Goal: Browse casually: Explore the website without a specific task or goal

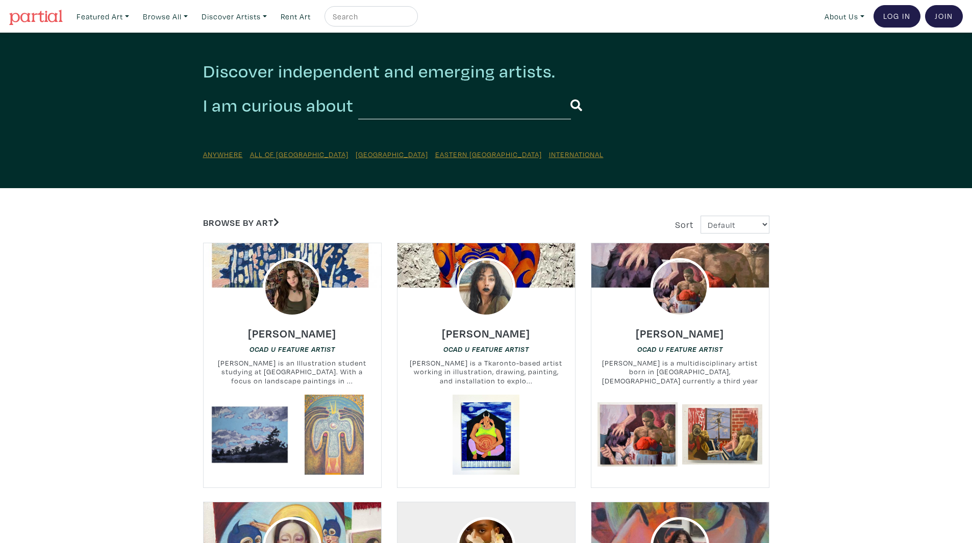
drag, startPoint x: 122, startPoint y: 217, endPoint x: 121, endPoint y: 223, distance: 5.6
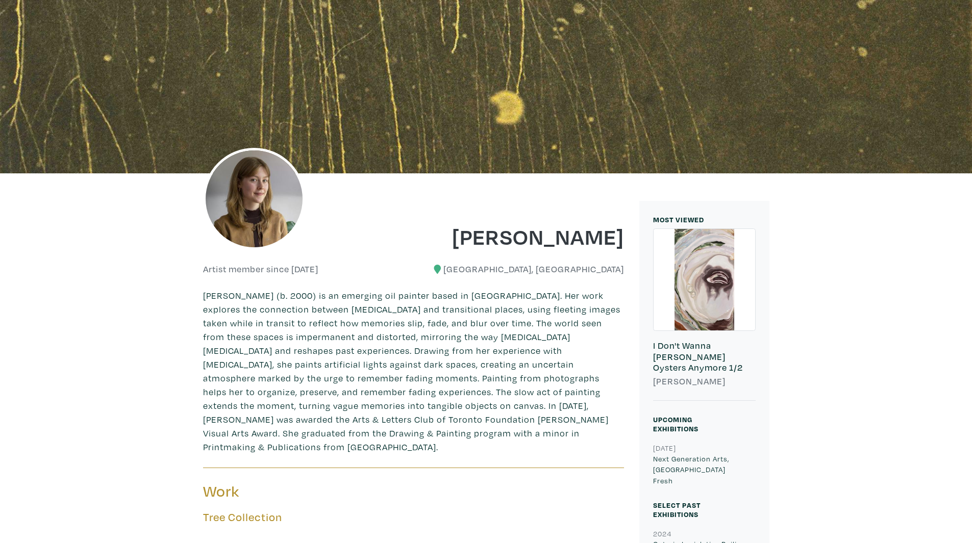
scroll to position [255, 0]
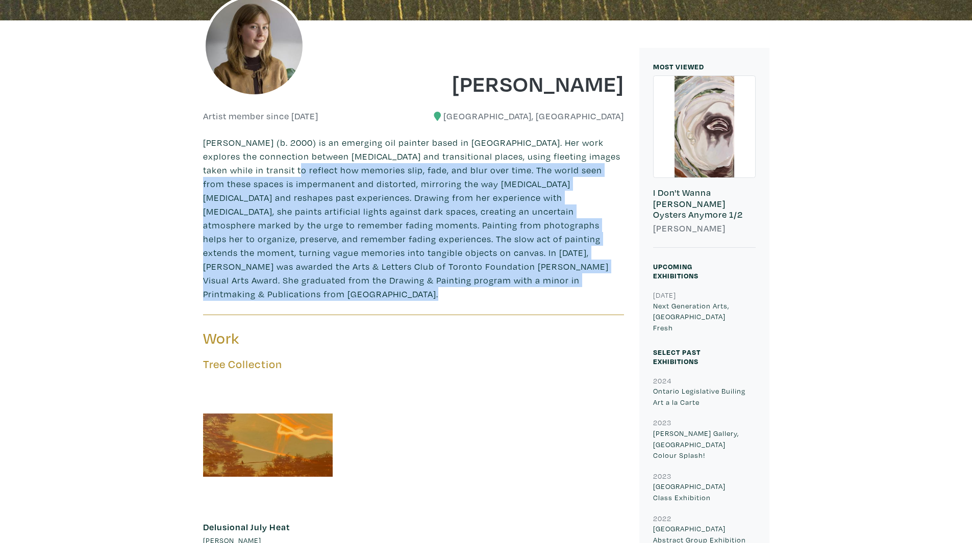
drag, startPoint x: 583, startPoint y: 293, endPoint x: 407, endPoint y: 195, distance: 202.2
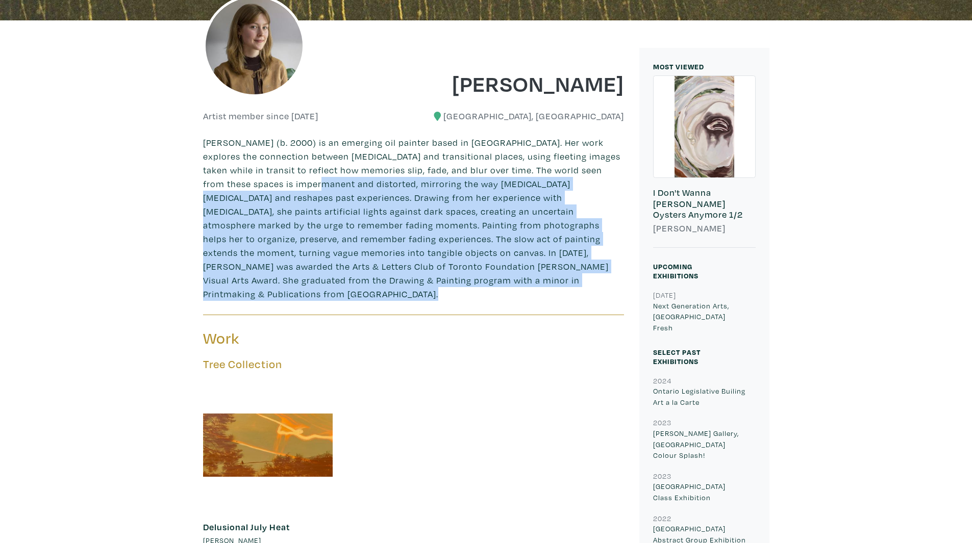
click at [557, 265] on p "Haley Meyer (b. 2000) is an emerging oil painter based in Toronto. Her work exp…" at bounding box center [413, 218] width 421 height 165
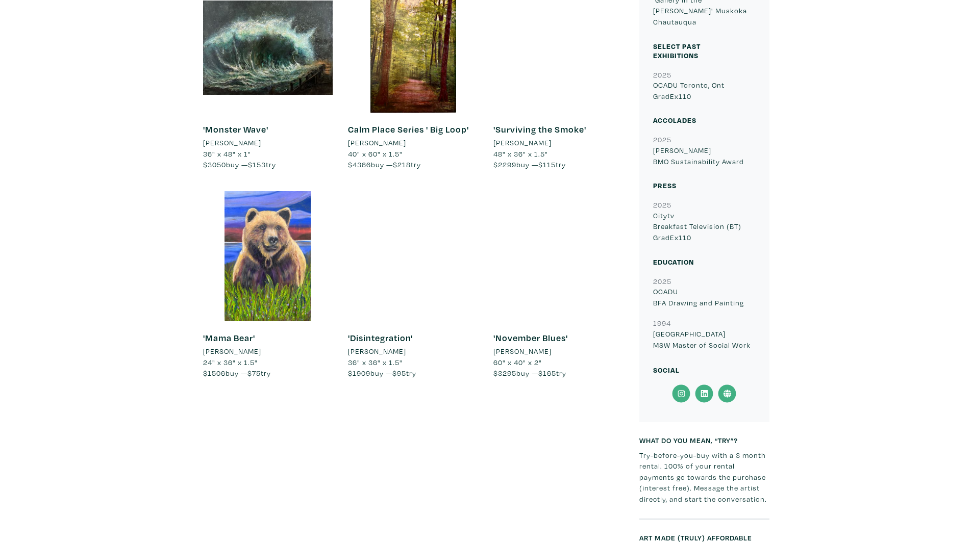
scroll to position [560, 0]
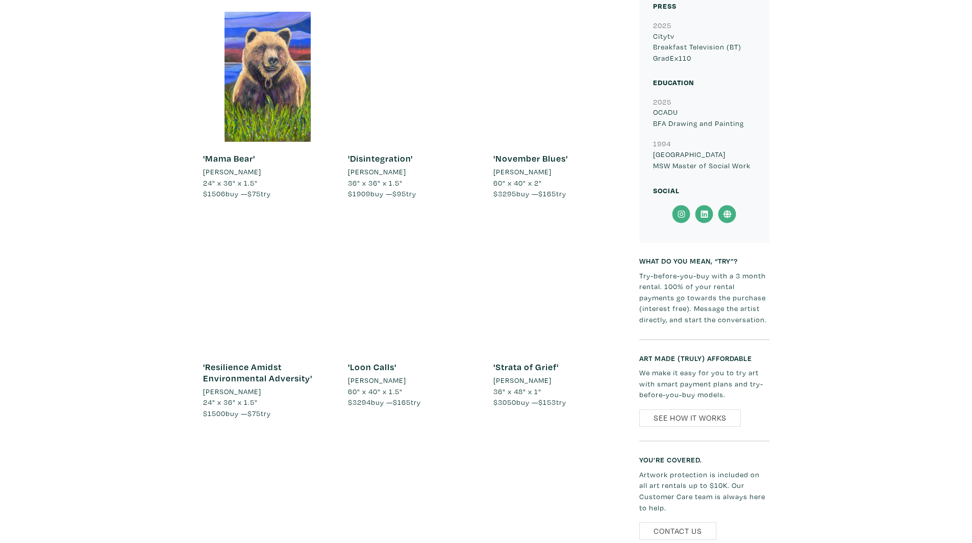
scroll to position [611, 0]
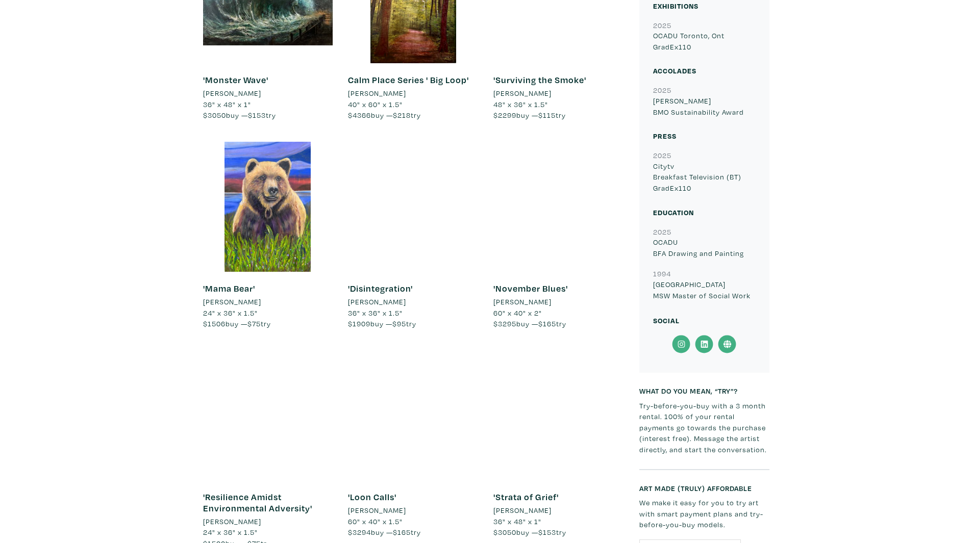
click at [441, 203] on div at bounding box center [413, 207] width 130 height 130
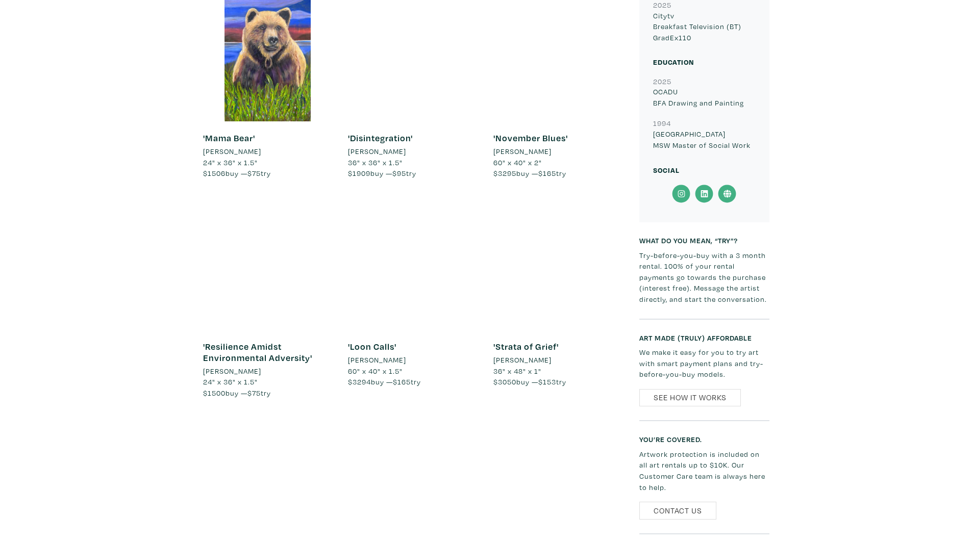
scroll to position [866, 0]
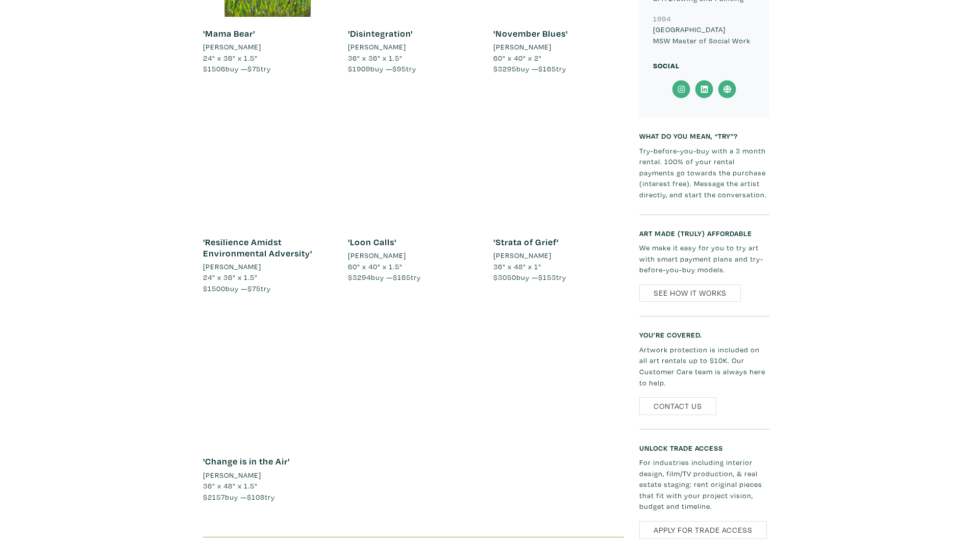
click at [272, 156] on div at bounding box center [268, 160] width 130 height 130
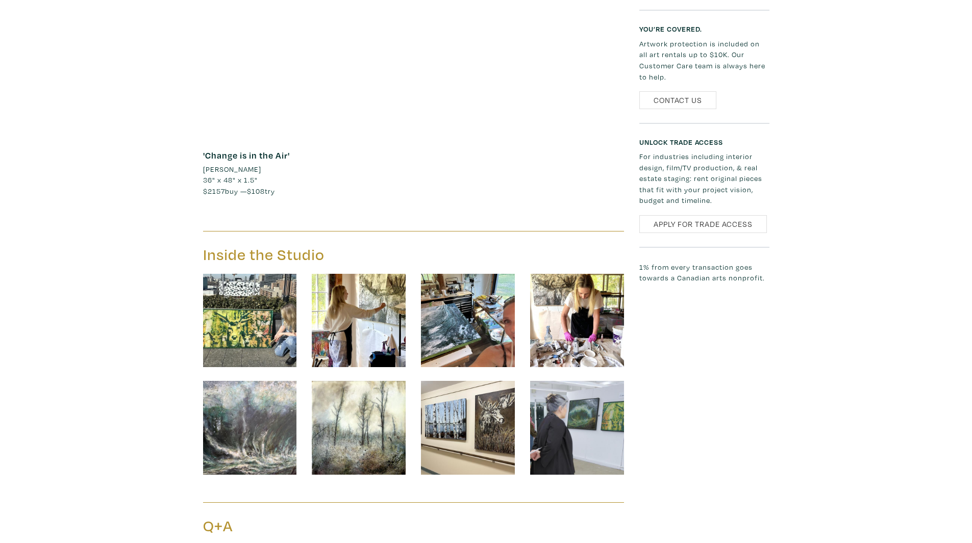
click at [219, 344] on img at bounding box center [250, 321] width 94 height 94
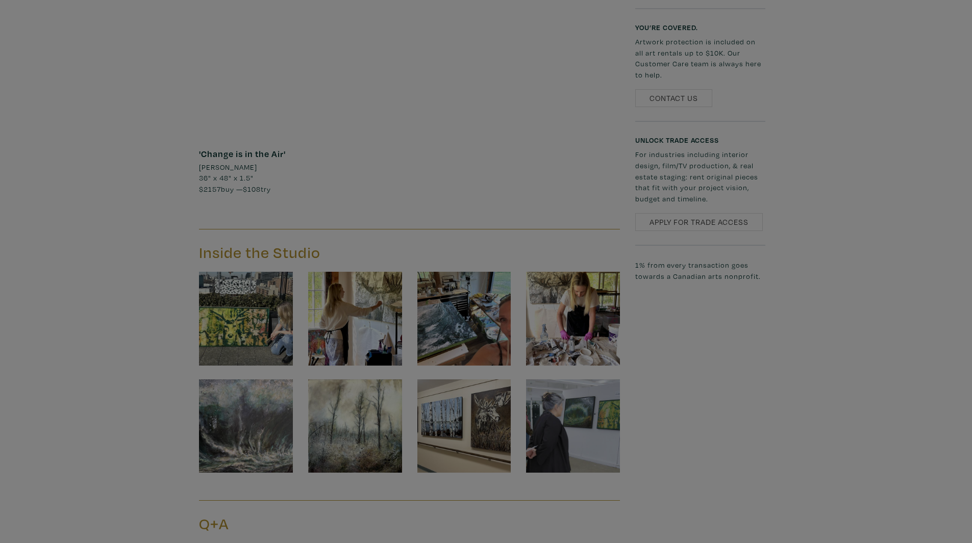
scroll to position [1174, 0]
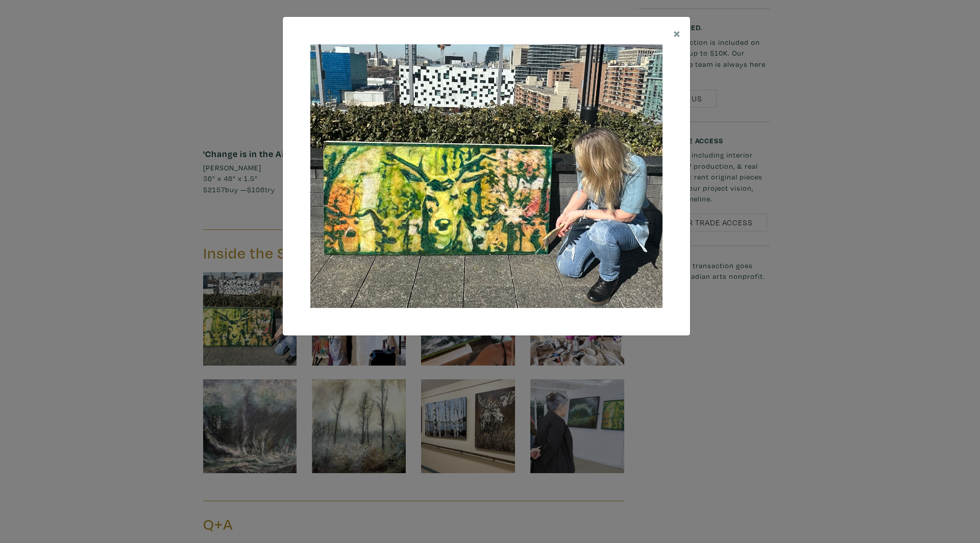
click at [763, 353] on div "× Save changes Close" at bounding box center [490, 271] width 980 height 543
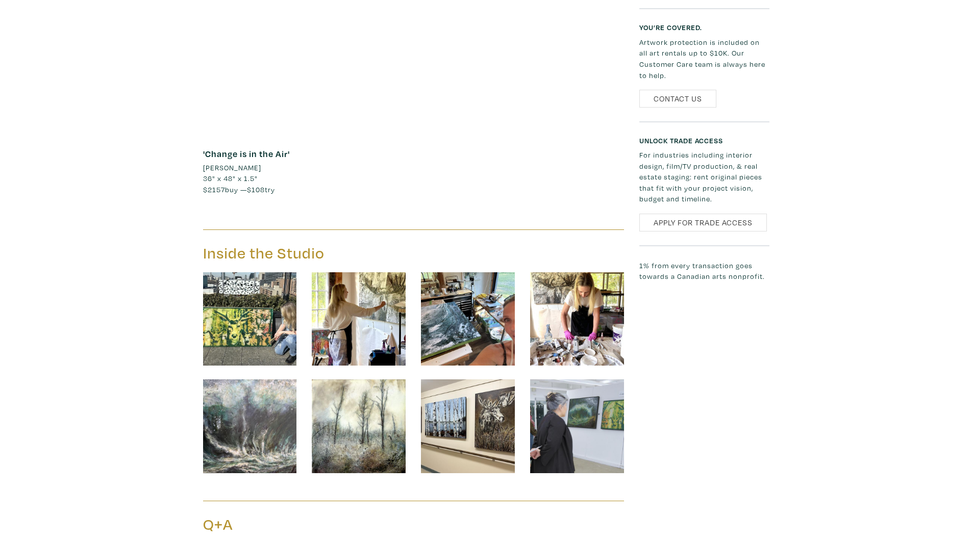
click at [317, 312] on img at bounding box center [359, 320] width 94 height 94
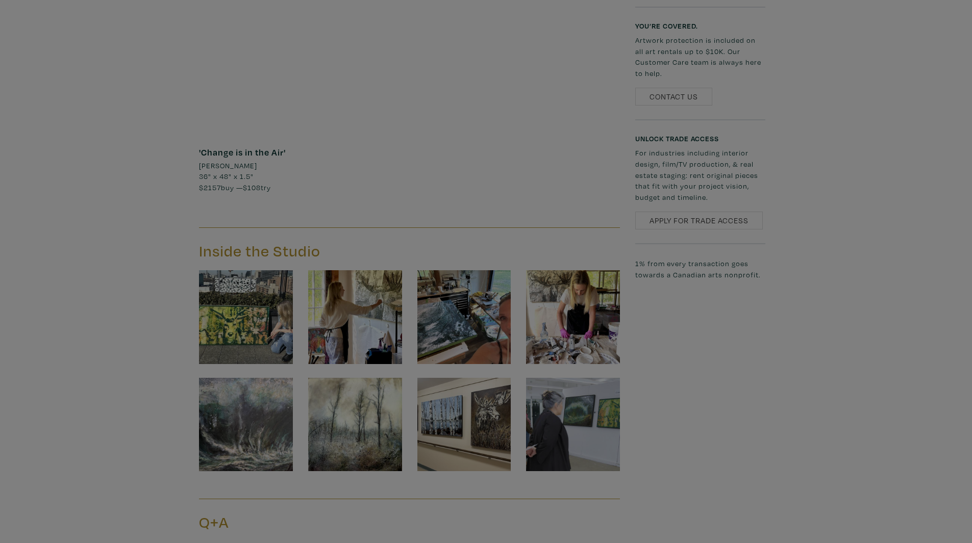
scroll to position [1175, 0]
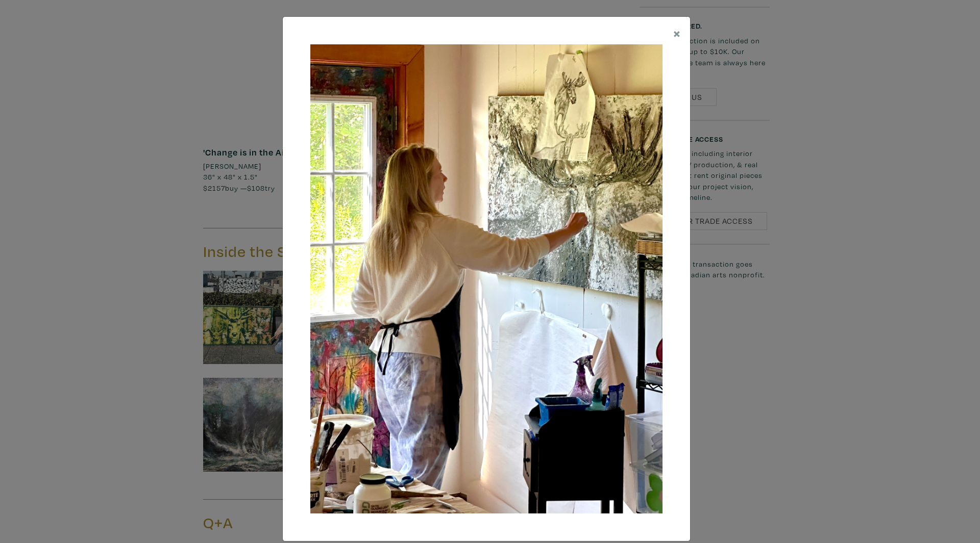
click at [845, 358] on div "× Save changes Close" at bounding box center [490, 271] width 980 height 543
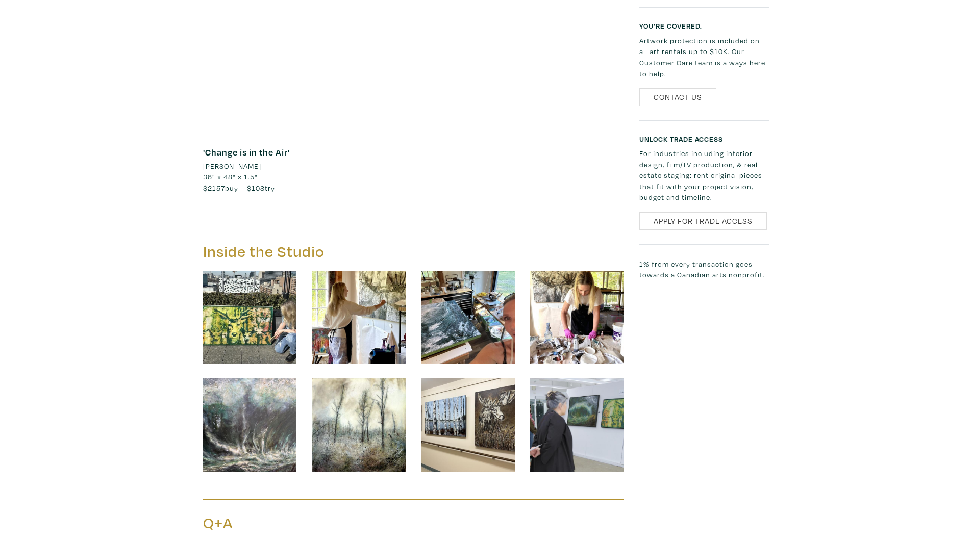
click at [460, 303] on img at bounding box center [468, 318] width 94 height 94
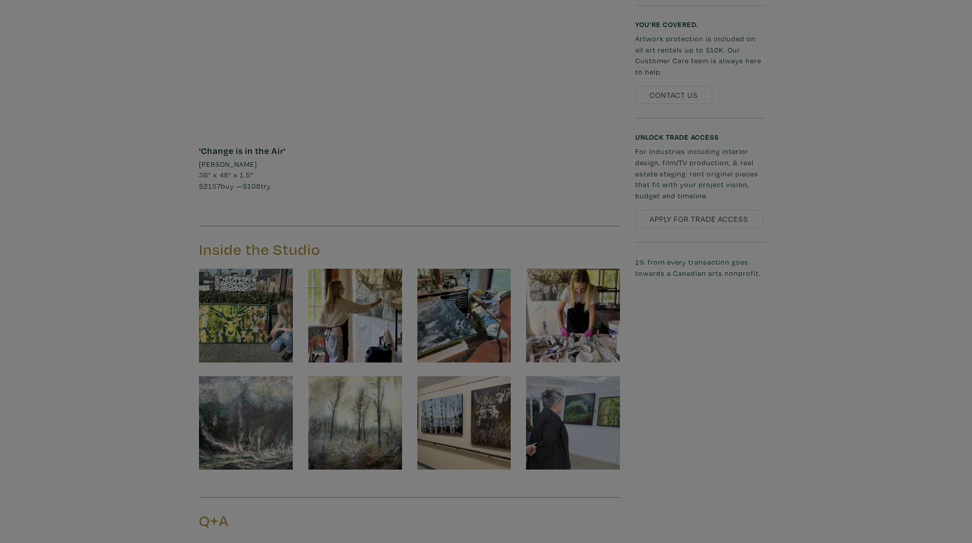
scroll to position [1177, 0]
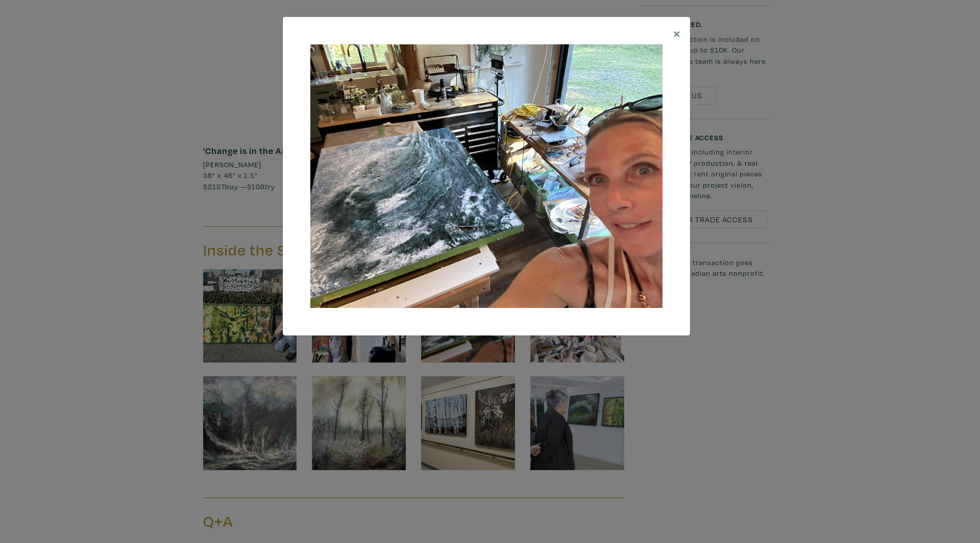
click at [789, 375] on div "× Save changes Close" at bounding box center [490, 271] width 980 height 543
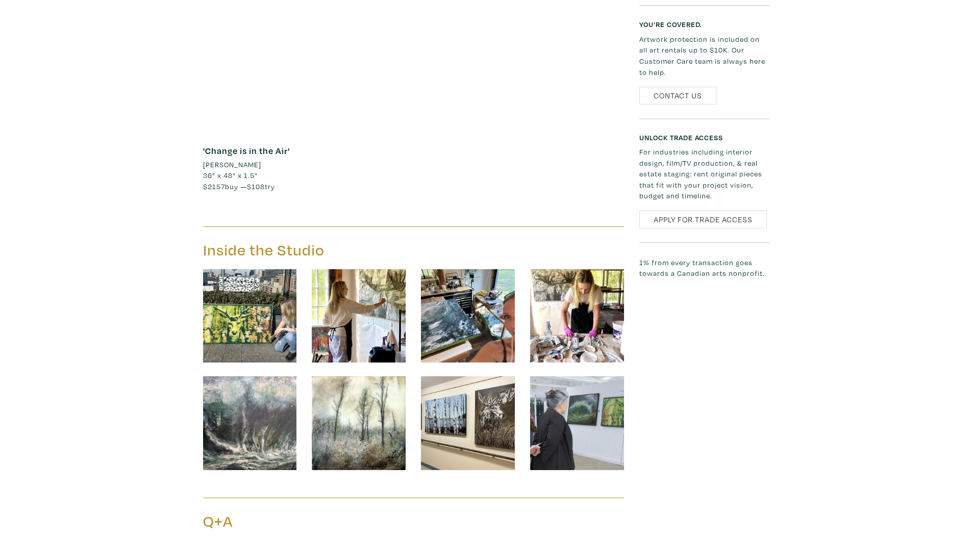
click at [582, 320] on img at bounding box center [577, 316] width 94 height 94
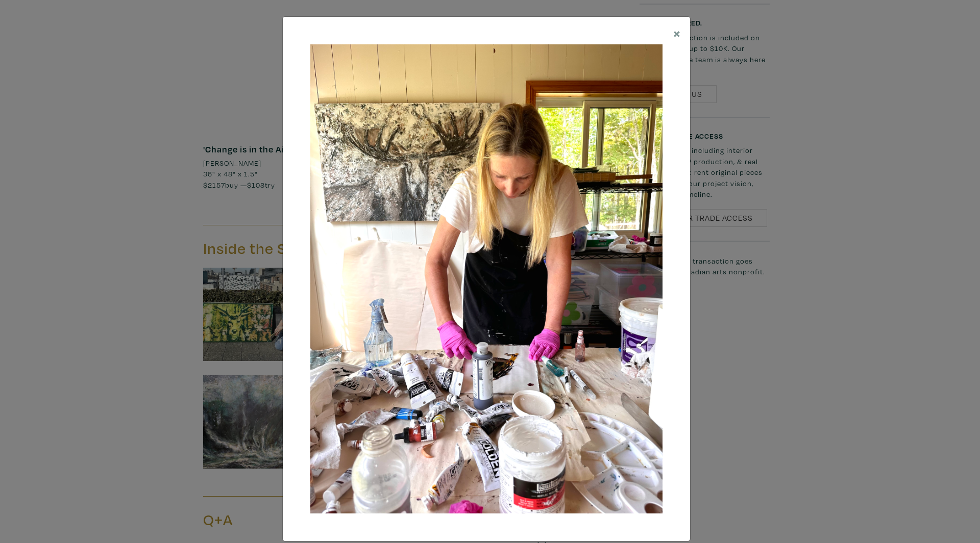
click at [841, 355] on div "× Save changes Close" at bounding box center [490, 271] width 980 height 543
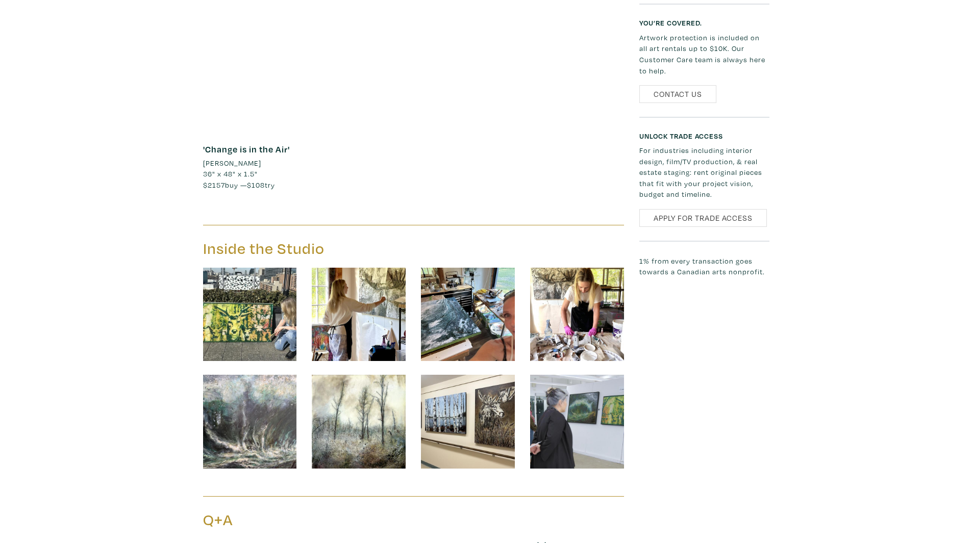
click at [350, 423] on img at bounding box center [359, 422] width 94 height 94
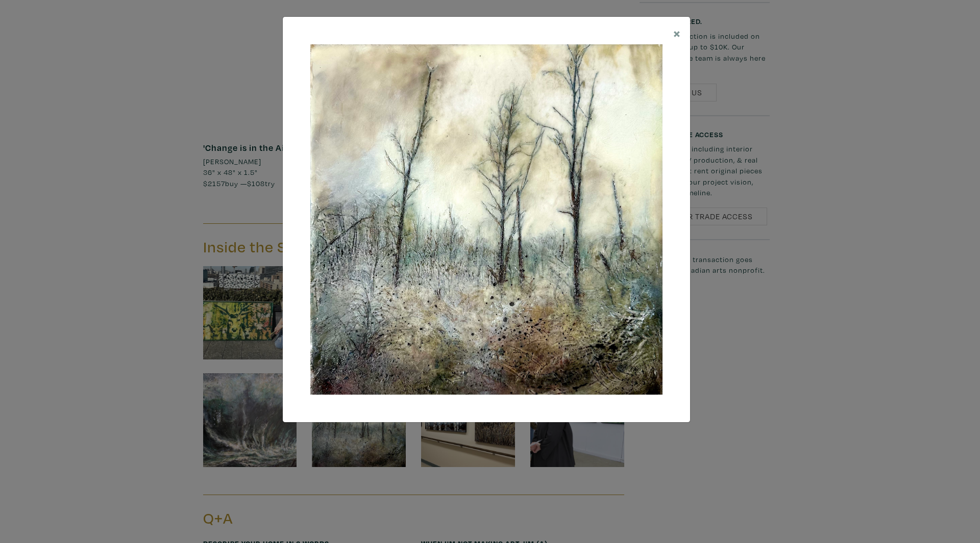
click at [882, 339] on div "× Save changes Close" at bounding box center [490, 271] width 980 height 543
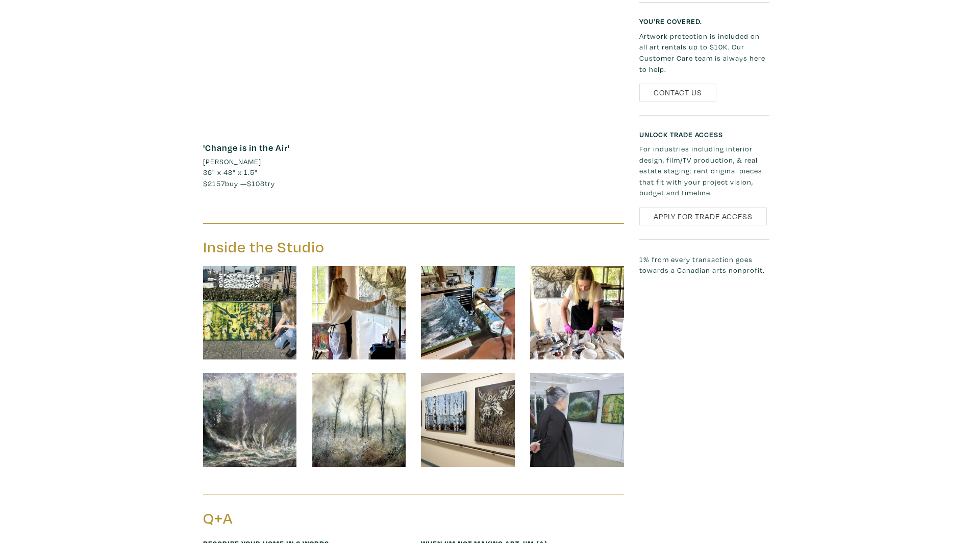
click at [480, 419] on img at bounding box center [468, 421] width 94 height 94
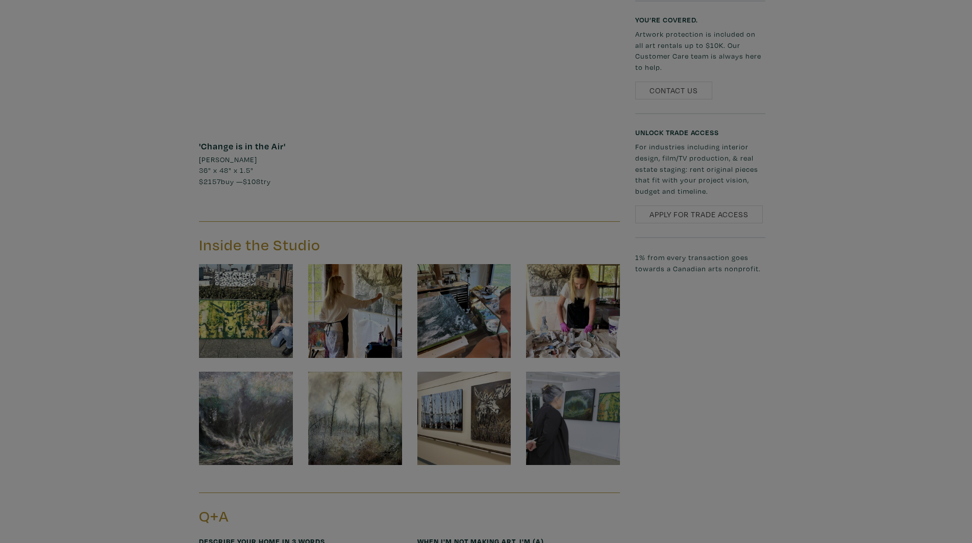
scroll to position [1182, 0]
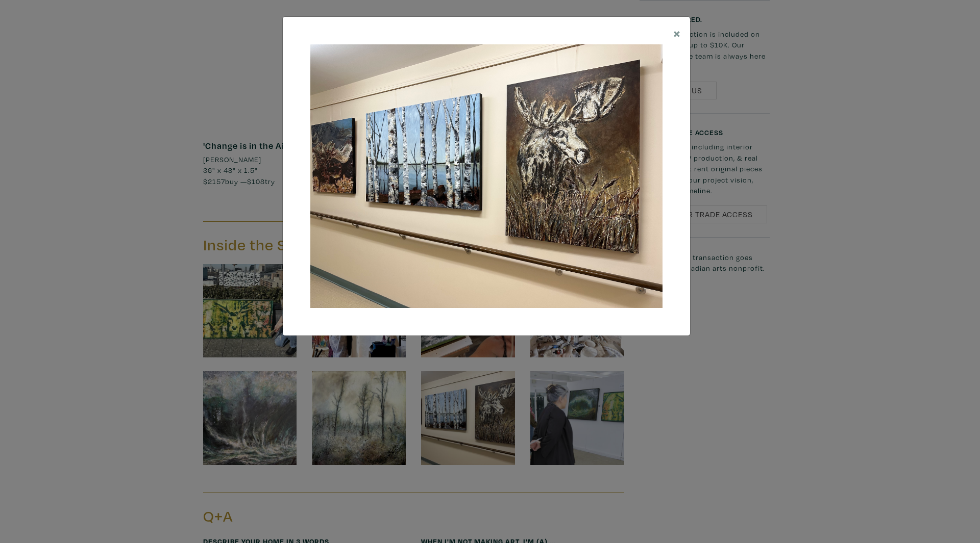
click at [862, 346] on div "× Save changes Close" at bounding box center [490, 271] width 980 height 543
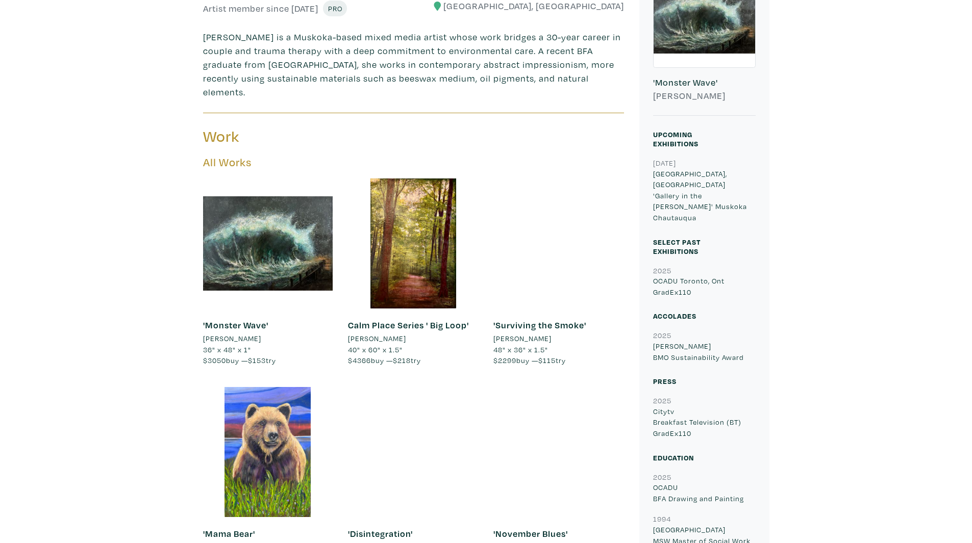
scroll to position [363, 0]
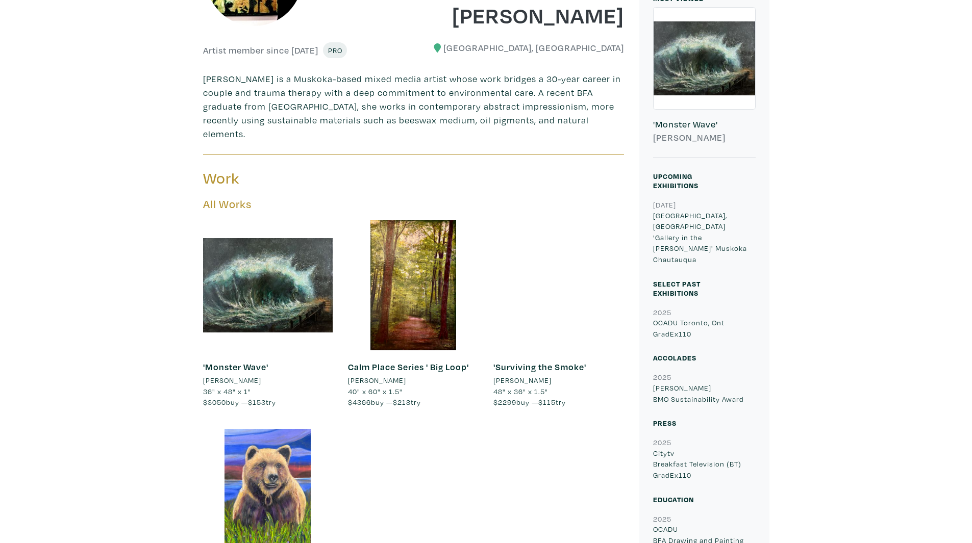
scroll to position [259, 0]
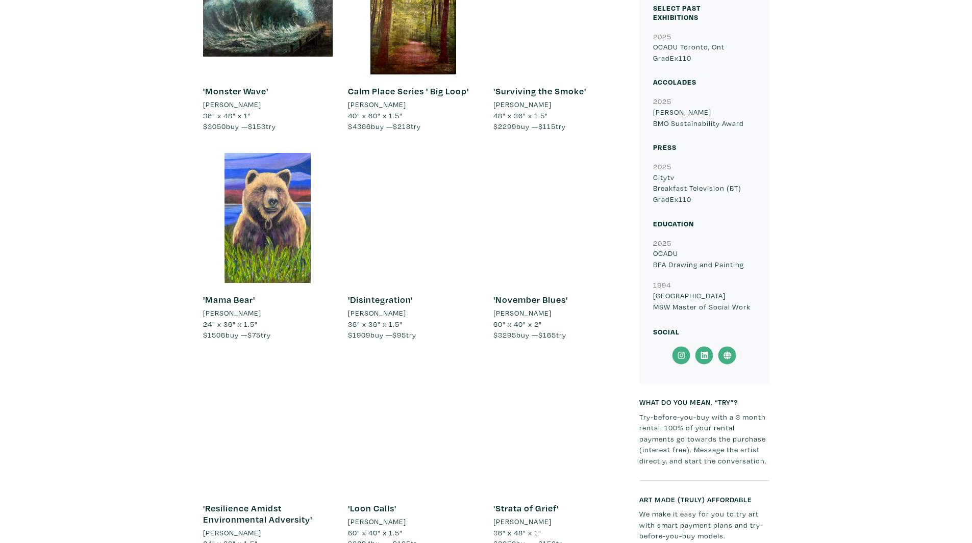
scroll to position [463, 0]
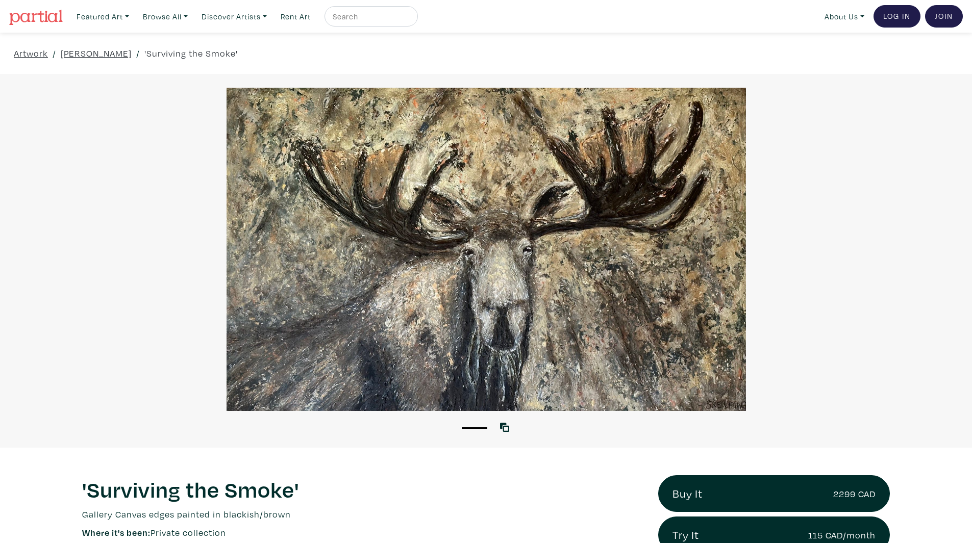
drag, startPoint x: 515, startPoint y: 206, endPoint x: 523, endPoint y: 198, distance: 10.5
click at [518, 204] on div at bounding box center [486, 250] width 972 height 324
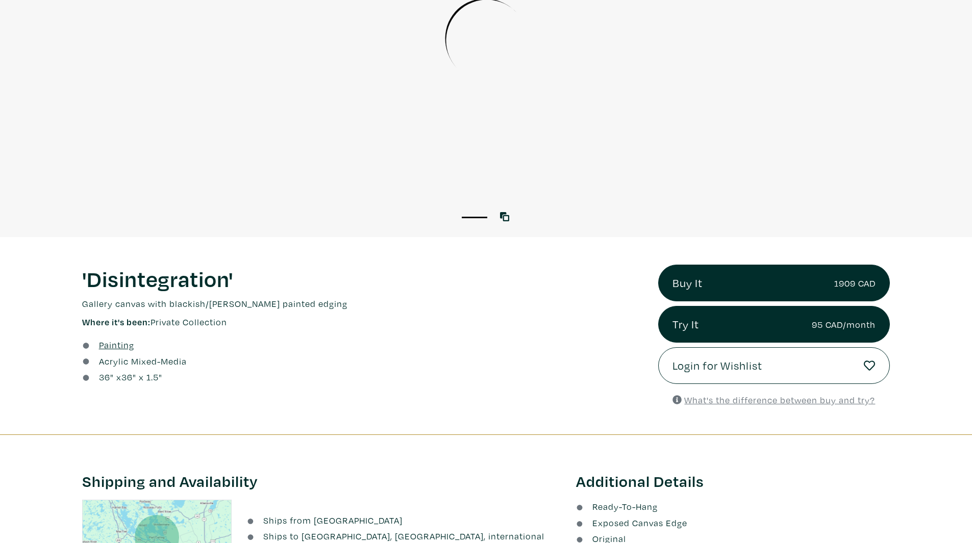
scroll to position [306, 0]
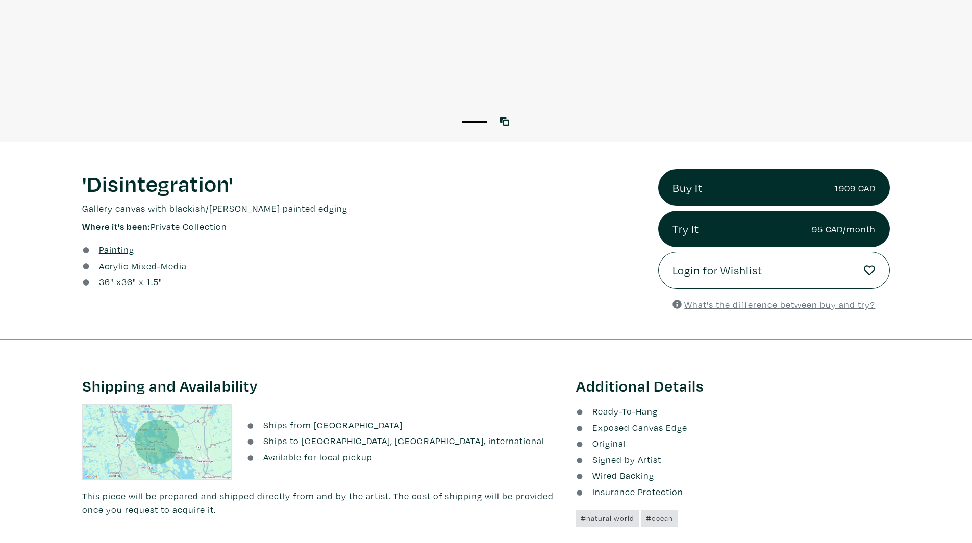
click at [137, 449] on div at bounding box center [157, 442] width 45 height 45
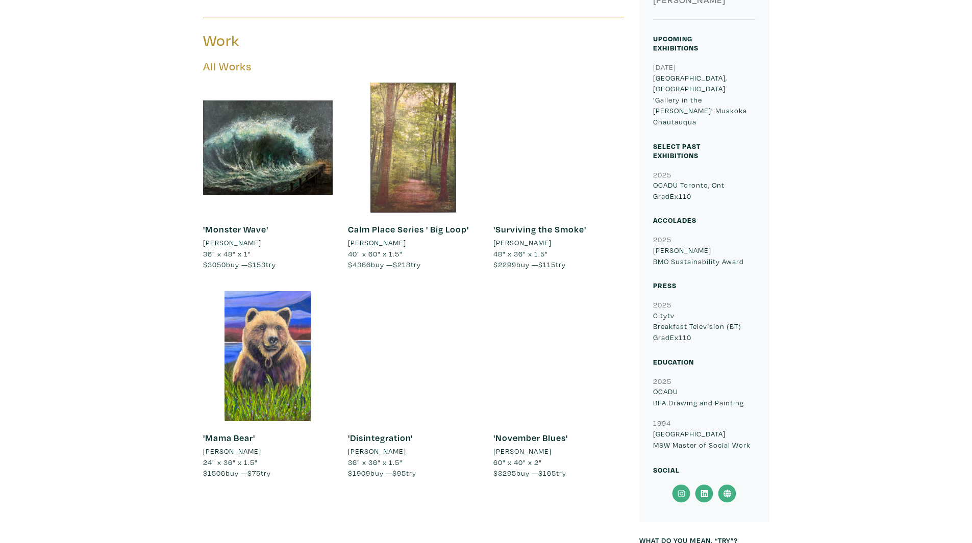
click at [366, 189] on div at bounding box center [413, 148] width 130 height 130
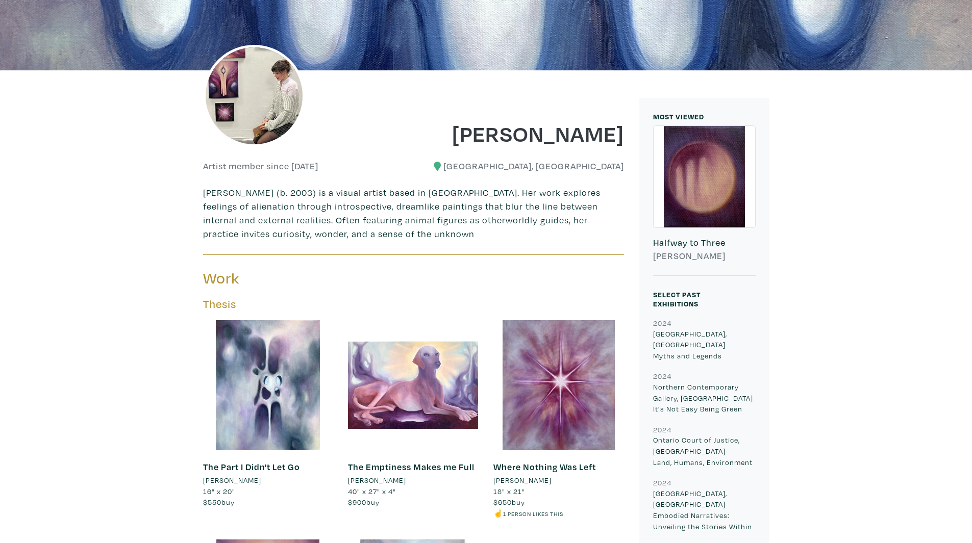
scroll to position [51, 0]
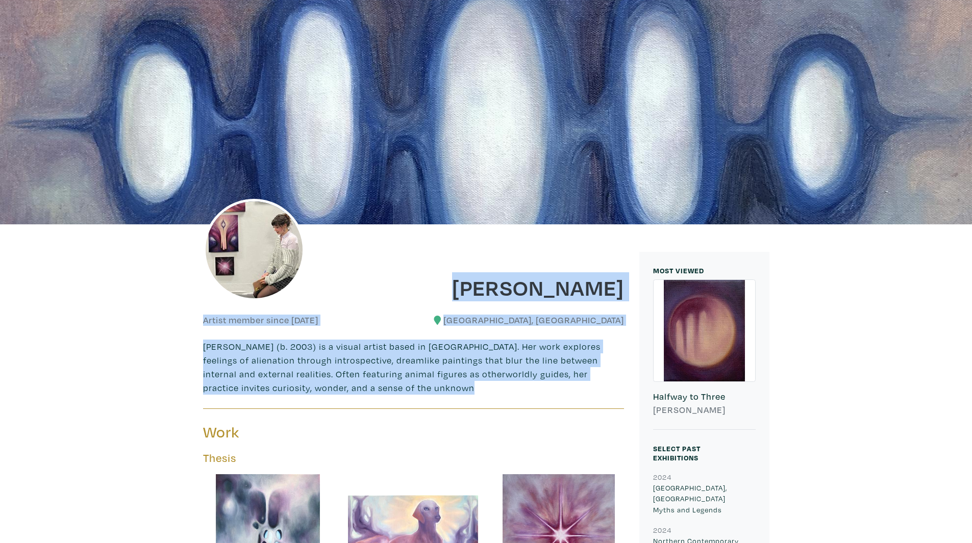
drag, startPoint x: 600, startPoint y: 397, endPoint x: 431, endPoint y: 256, distance: 219.9
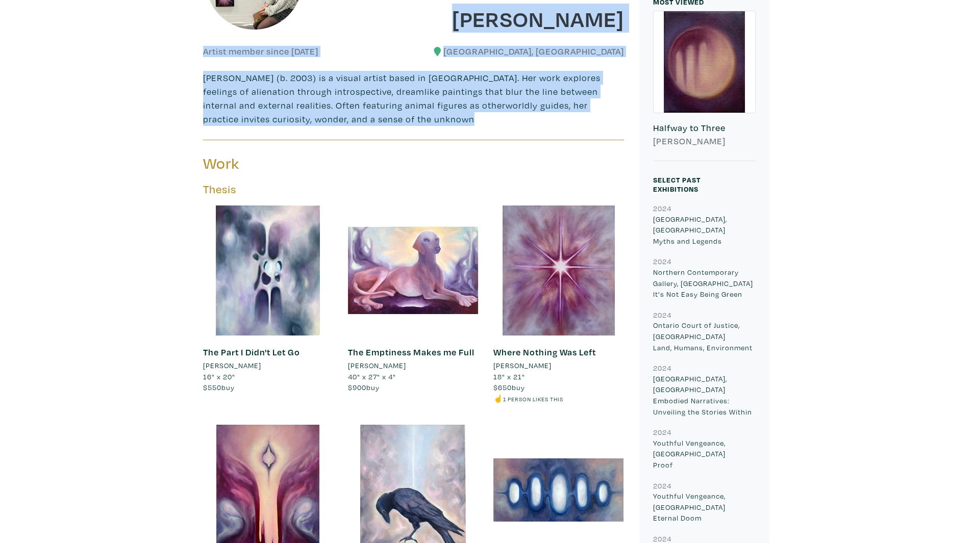
scroll to position [204, 0]
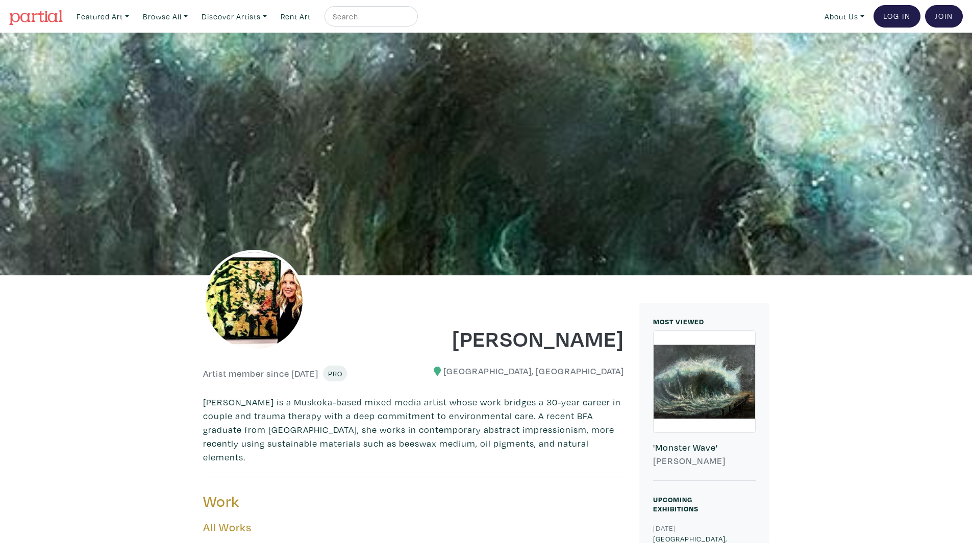
click at [836, 176] on div at bounding box center [486, 154] width 972 height 243
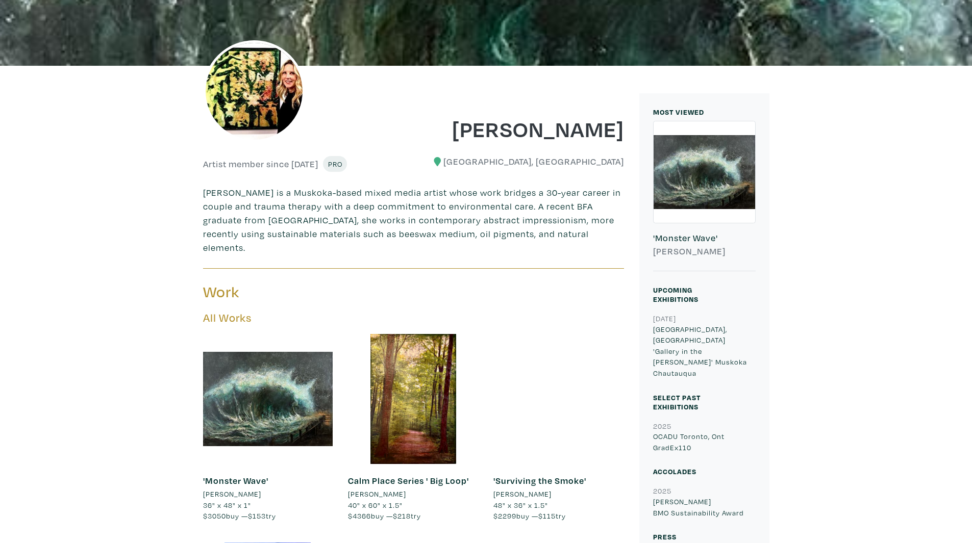
scroll to position [306, 0]
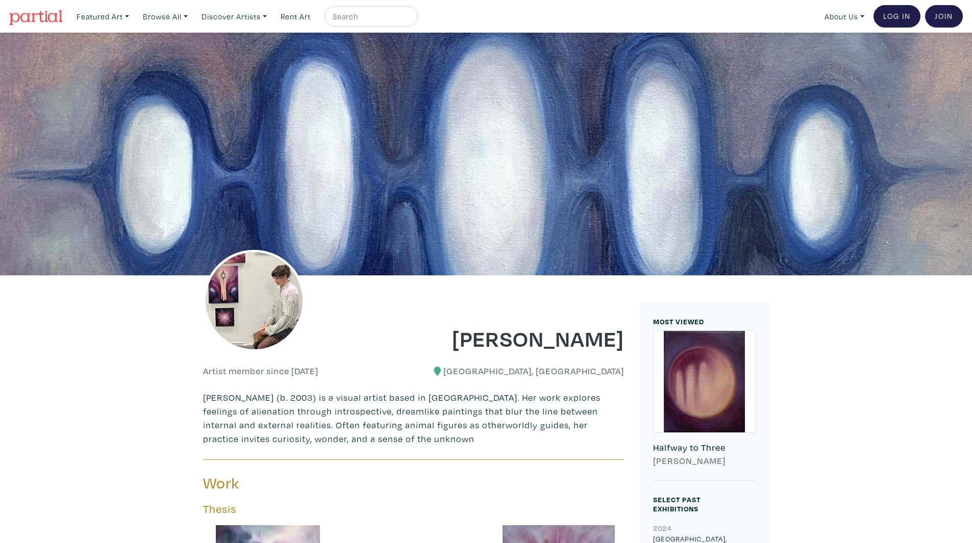
click at [47, 21] on img at bounding box center [36, 17] width 54 height 15
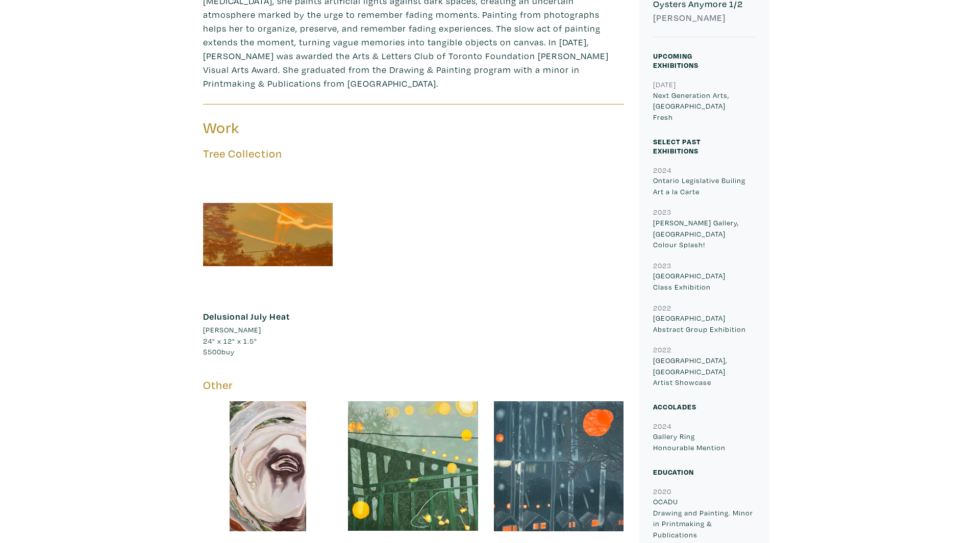
scroll to position [561, 0]
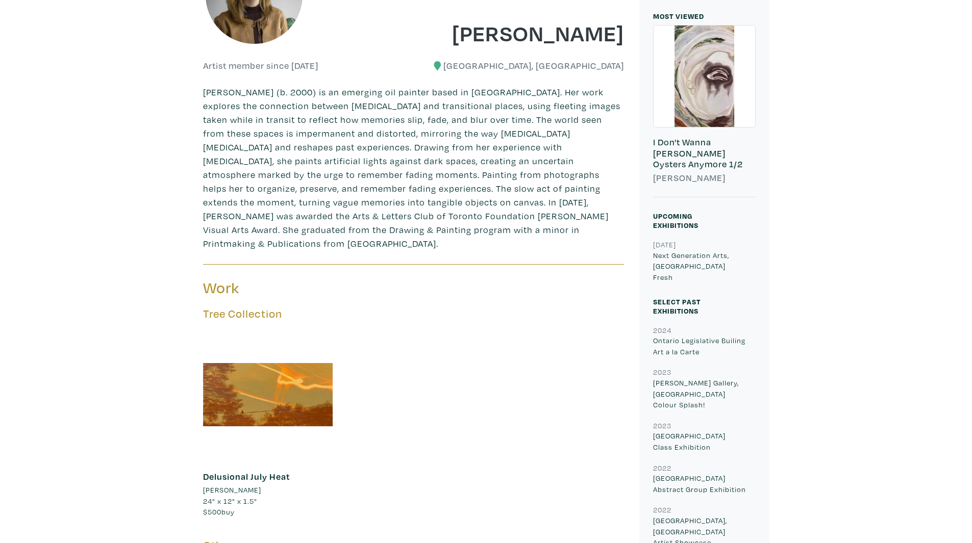
scroll to position [304, 0]
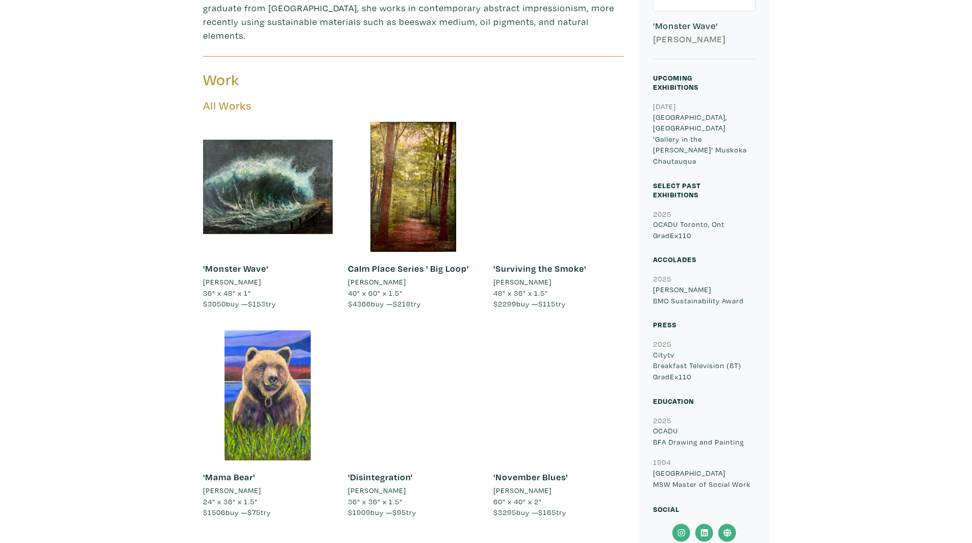
scroll to position [255, 0]
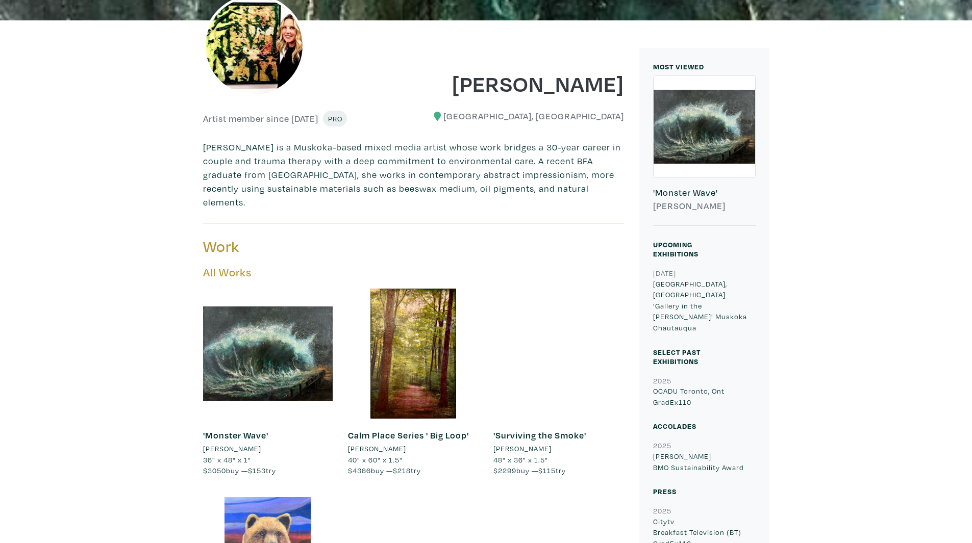
drag, startPoint x: 786, startPoint y: 358, endPoint x: 767, endPoint y: 356, distance: 19.1
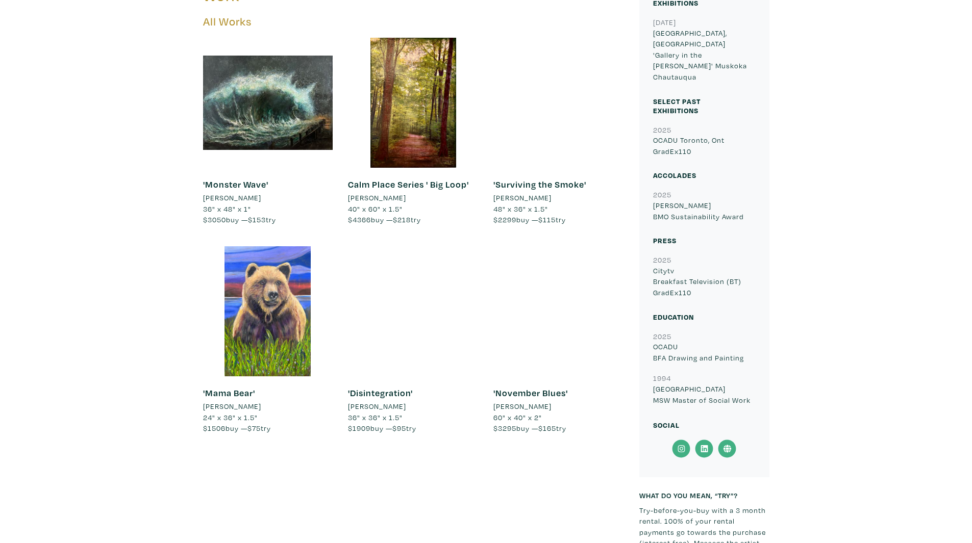
scroll to position [409, 0]
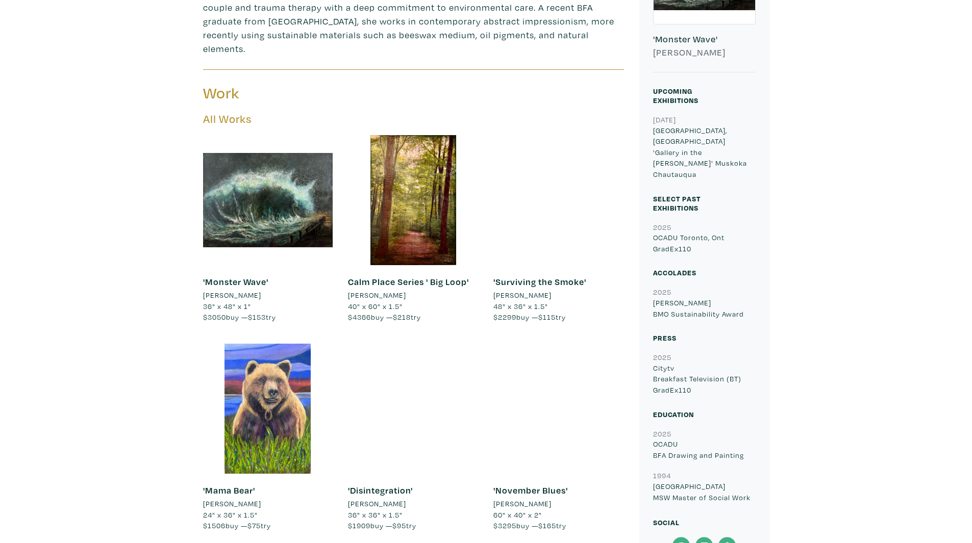
drag, startPoint x: 821, startPoint y: 279, endPoint x: 600, endPoint y: 186, distance: 239.5
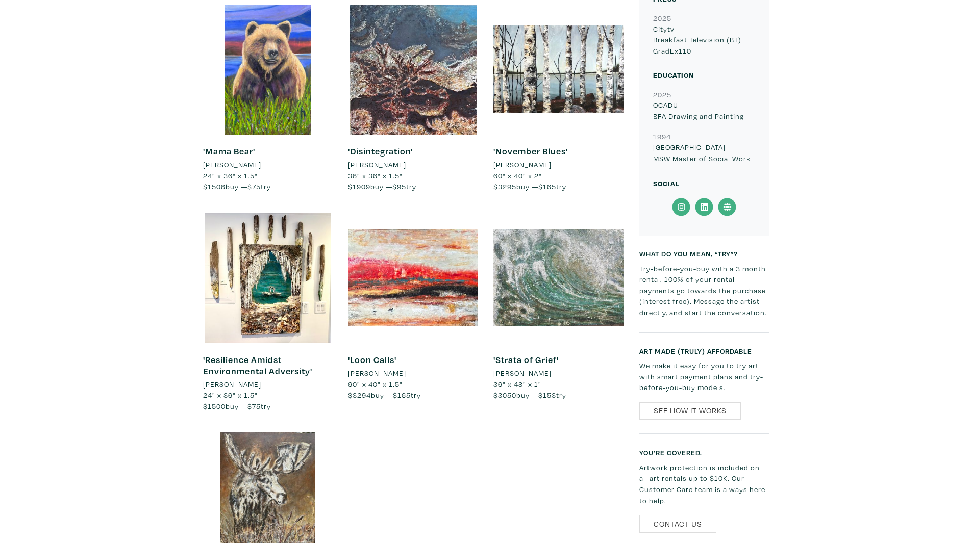
scroll to position [864, 0]
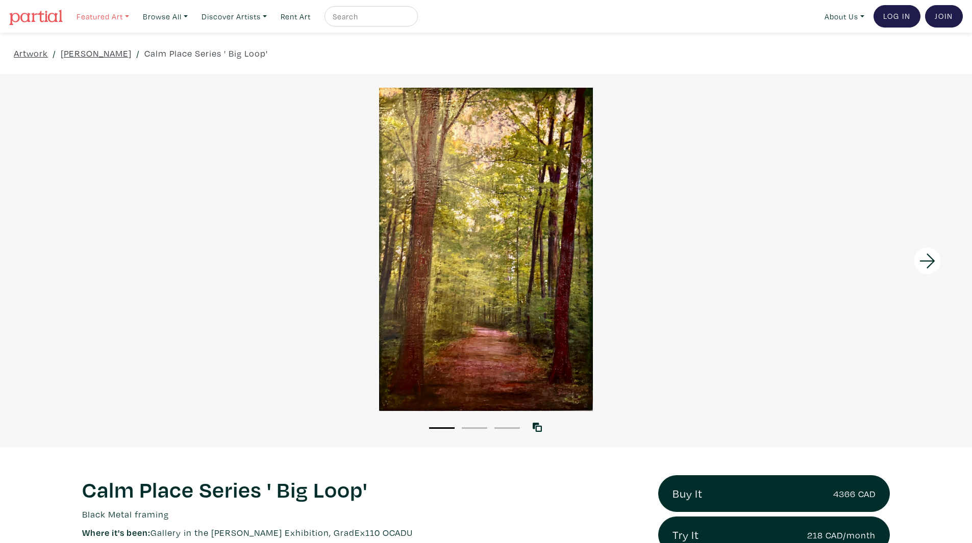
click at [103, 12] on link "Featured Art" at bounding box center [103, 16] width 62 height 21
click at [125, 60] on link "Landscapes" at bounding box center [124, 58] width 84 height 9
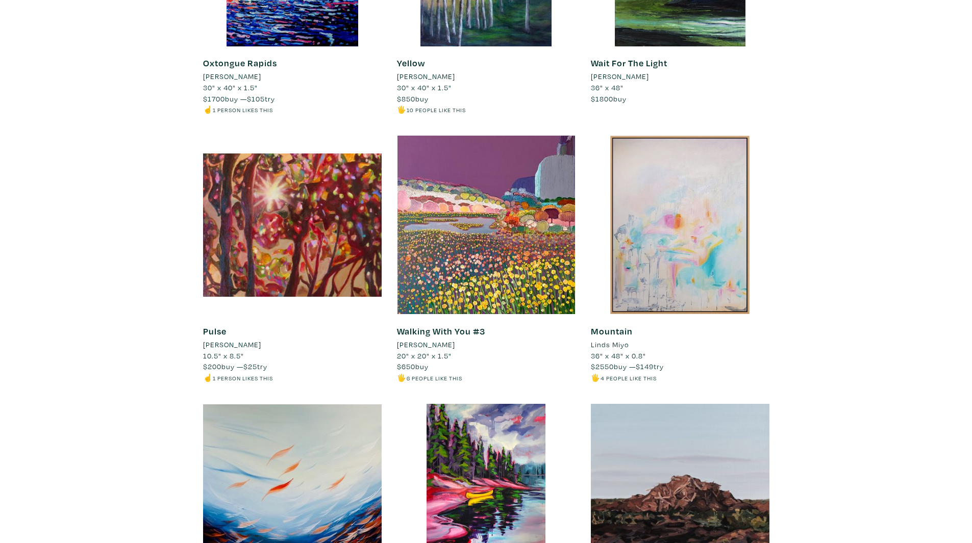
scroll to position [663, 0]
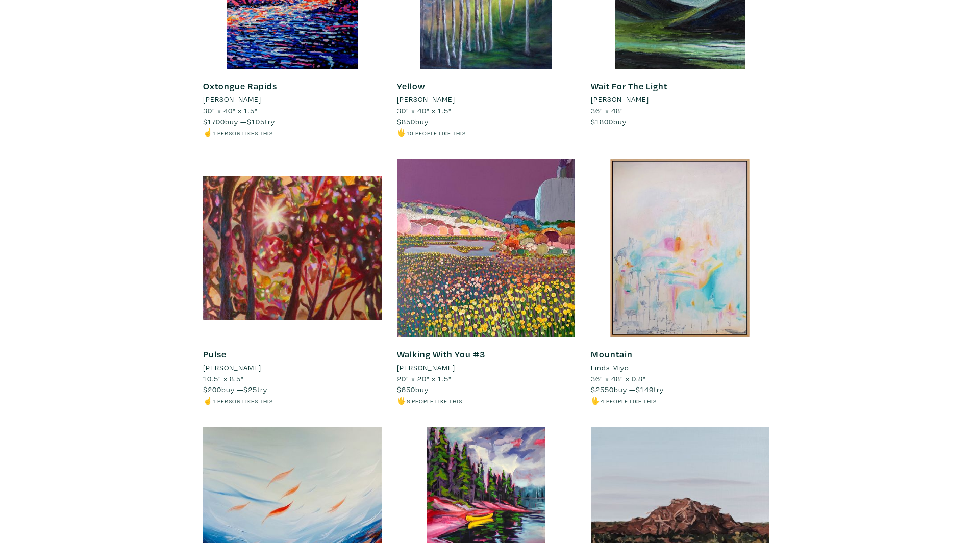
scroll to position [0, 0]
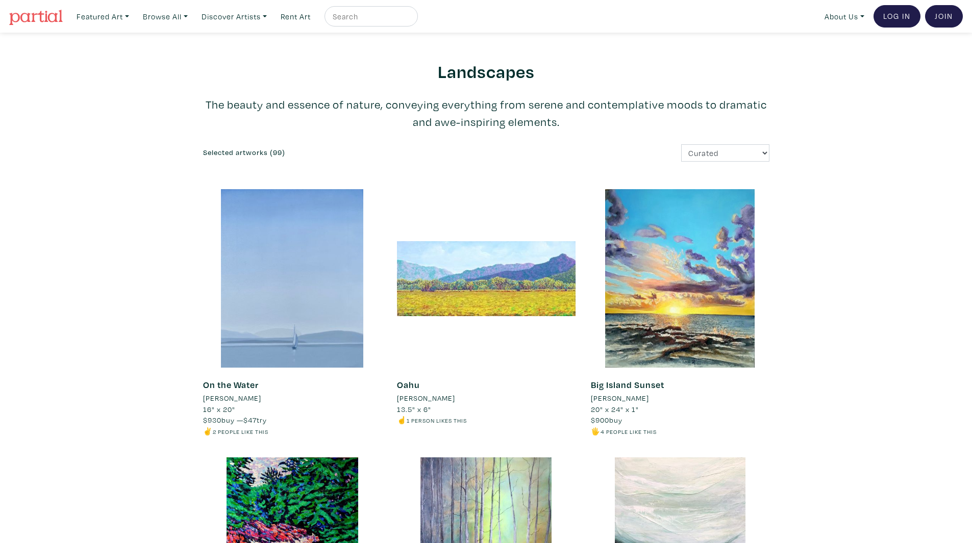
click at [50, 18] on img at bounding box center [36, 17] width 54 height 15
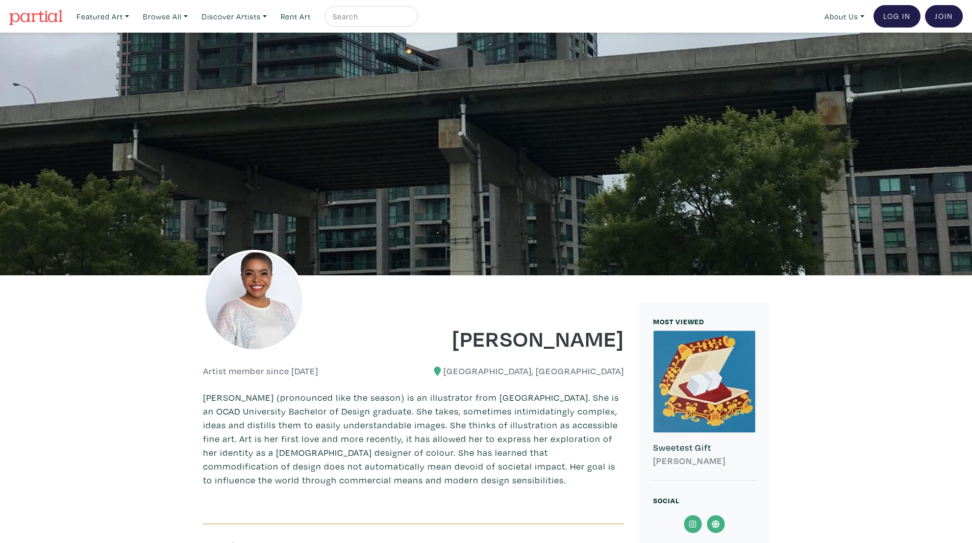
click at [32, 6] on link at bounding box center [36, 16] width 54 height 23
